Goal: Find specific page/section: Find specific page/section

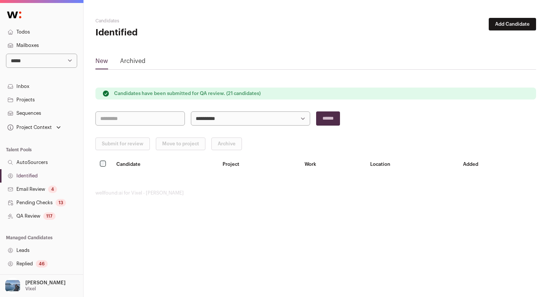
click at [56, 60] on select "**********" at bounding box center [41, 61] width 71 height 14
select select "*****"
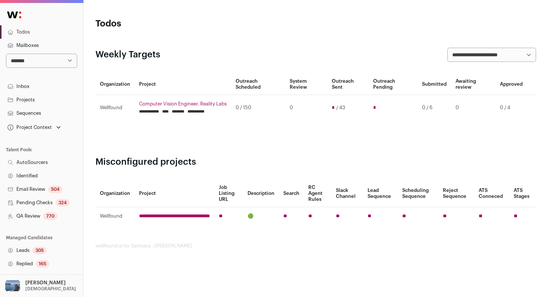
click at [48, 173] on link "Identified" at bounding box center [41, 175] width 83 height 13
